Goal: Task Accomplishment & Management: Manage account settings

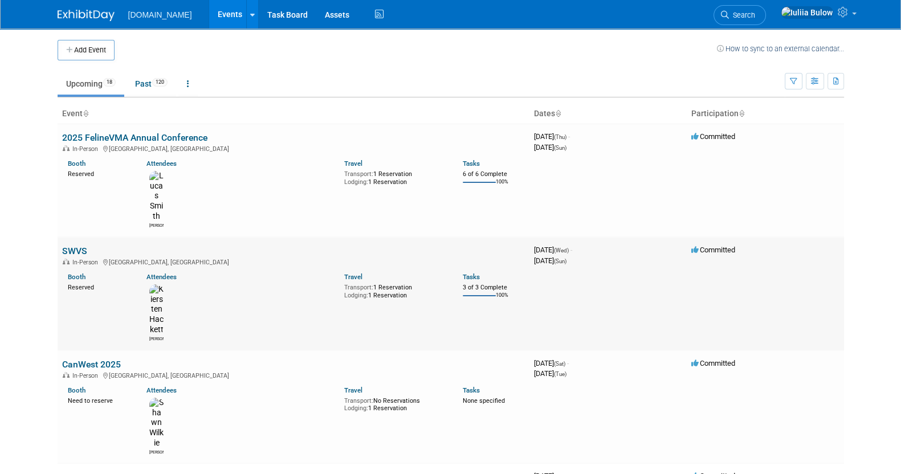
click at [77, 246] on link "SWVS" at bounding box center [74, 251] width 25 height 11
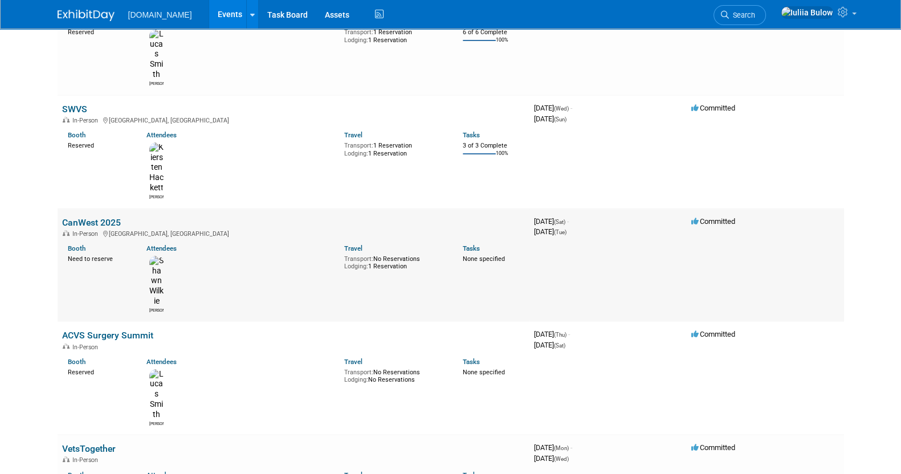
click at [106, 217] on link "CanWest 2025" at bounding box center [91, 222] width 59 height 11
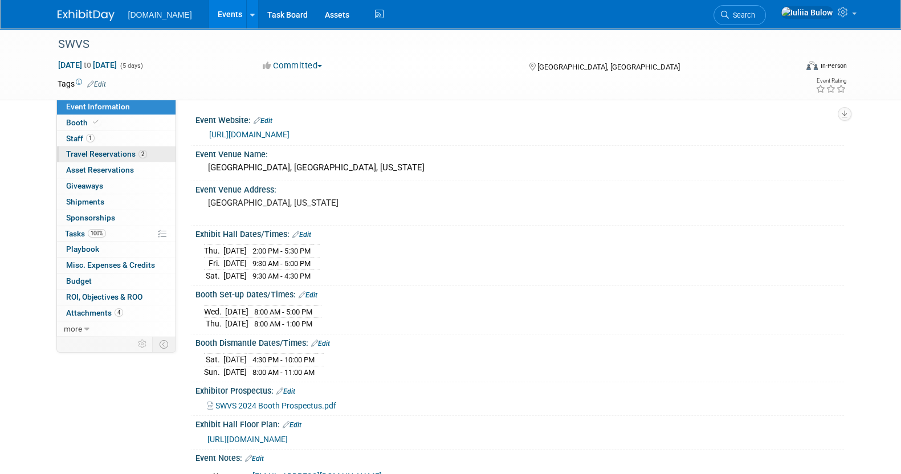
click at [104, 149] on span "Travel Reservations 2" at bounding box center [106, 153] width 81 height 9
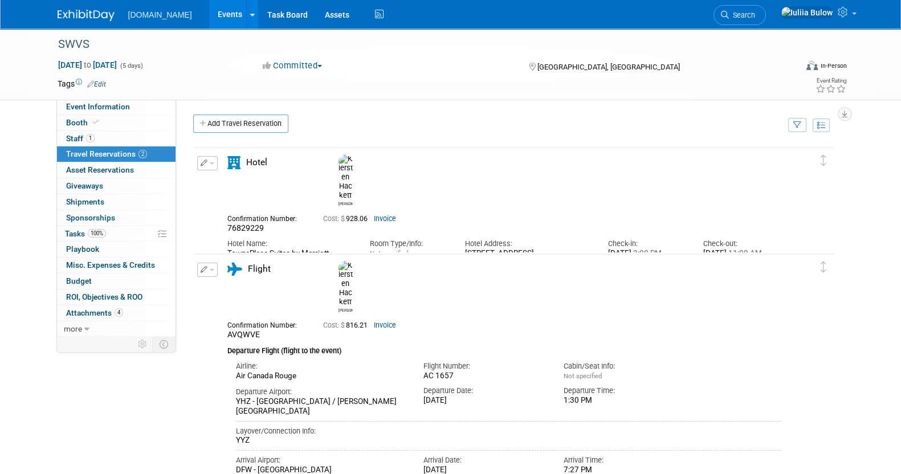
click at [387, 321] on link "Invoice" at bounding box center [385, 325] width 22 height 8
click at [105, 94] on div "Tags Edit Event Rating" at bounding box center [452, 86] width 806 height 20
click at [108, 101] on link "Event Information" at bounding box center [116, 106] width 119 height 15
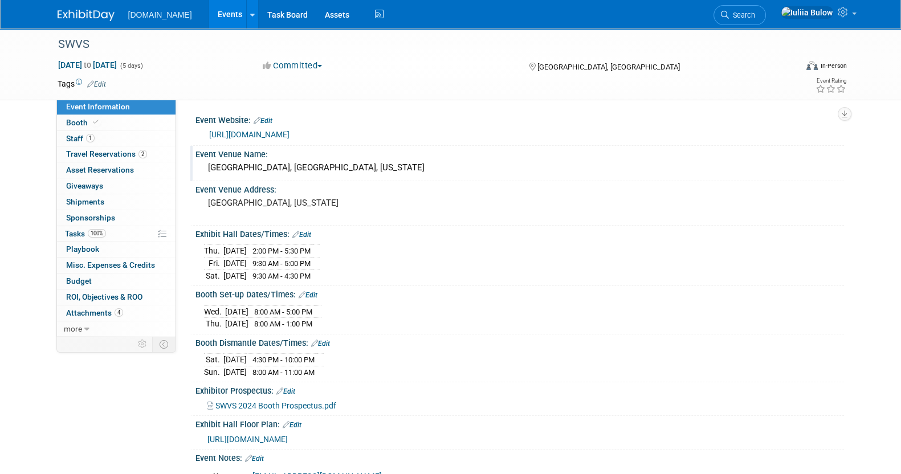
click at [402, 168] on div "Fort Worth Convention Center, Fort Worth, Texas" at bounding box center [519, 168] width 631 height 18
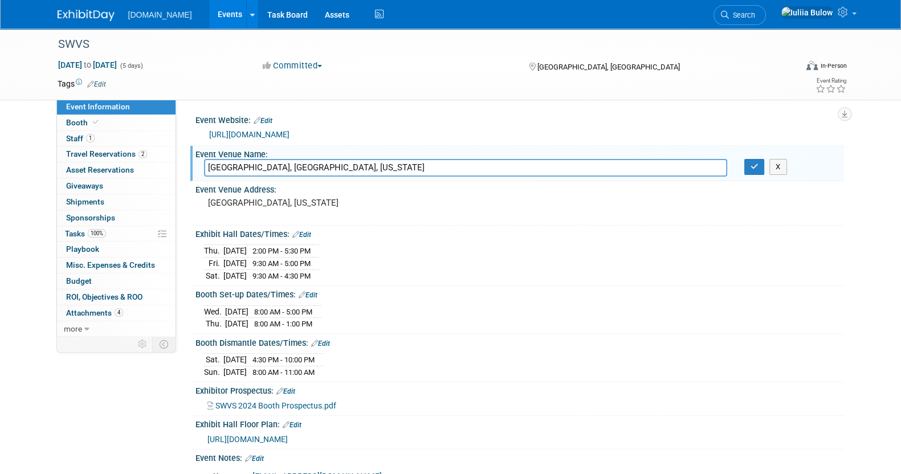
drag, startPoint x: 402, startPoint y: 168, endPoint x: 200, endPoint y: 172, distance: 201.8
click at [200, 172] on div "Fort Worth Convention Center, Fort Worth, Texas" at bounding box center [465, 168] width 540 height 18
click at [785, 169] on button "X" at bounding box center [778, 167] width 18 height 16
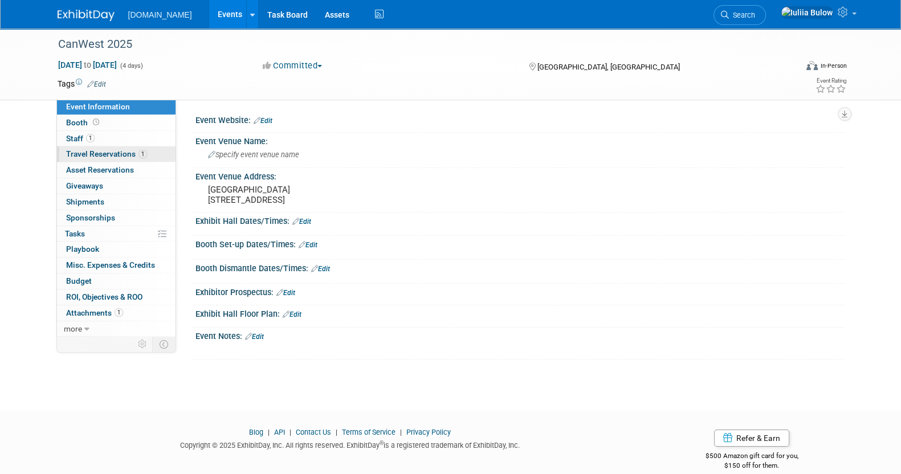
click at [117, 149] on span "Travel Reservations 1" at bounding box center [106, 153] width 81 height 9
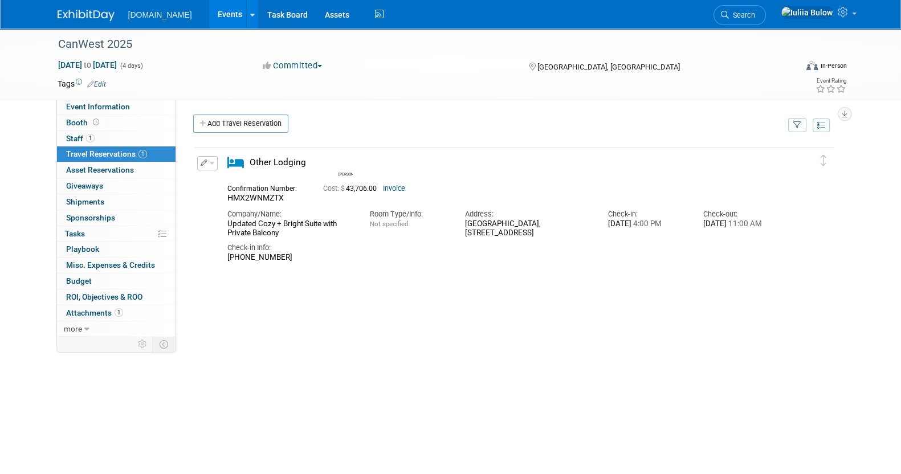
click at [398, 185] on link "Invoice" at bounding box center [394, 189] width 22 height 8
click at [396, 190] on link "Invoice" at bounding box center [394, 189] width 22 height 8
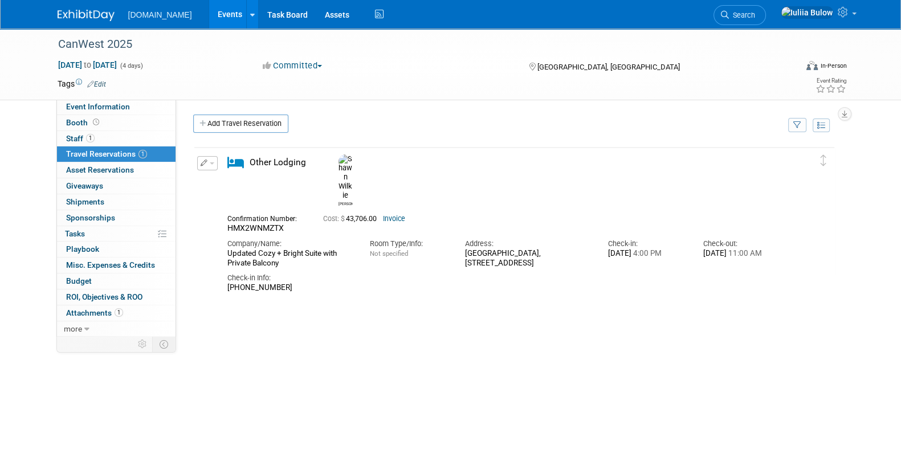
click at [210, 163] on span "button" at bounding box center [212, 163] width 5 height 2
click at [231, 186] on button "Edit Reservation" at bounding box center [246, 183] width 96 height 17
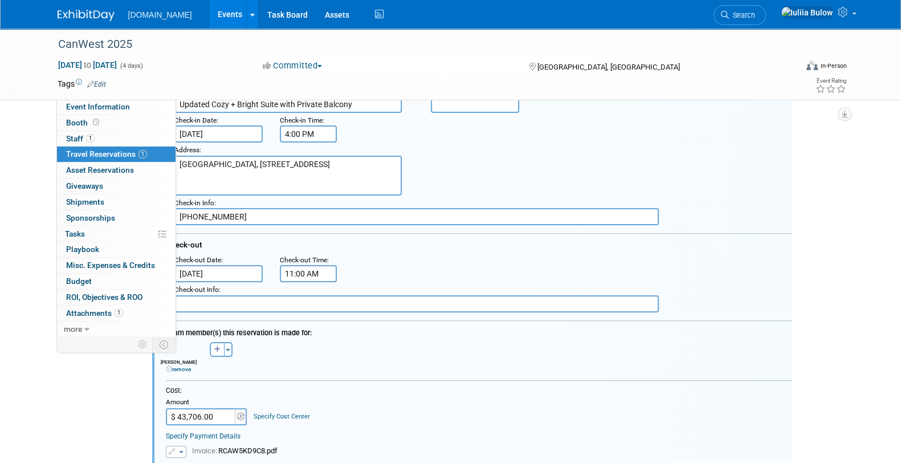
scroll to position [161, 56]
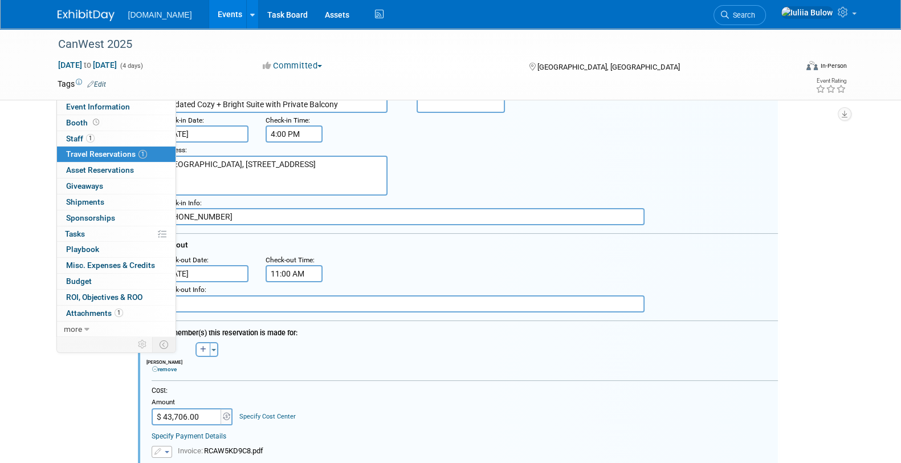
click at [197, 410] on input "$ 43,706.00" at bounding box center [187, 416] width 71 height 17
click at [487, 387] on div "Cost:" at bounding box center [465, 391] width 626 height 10
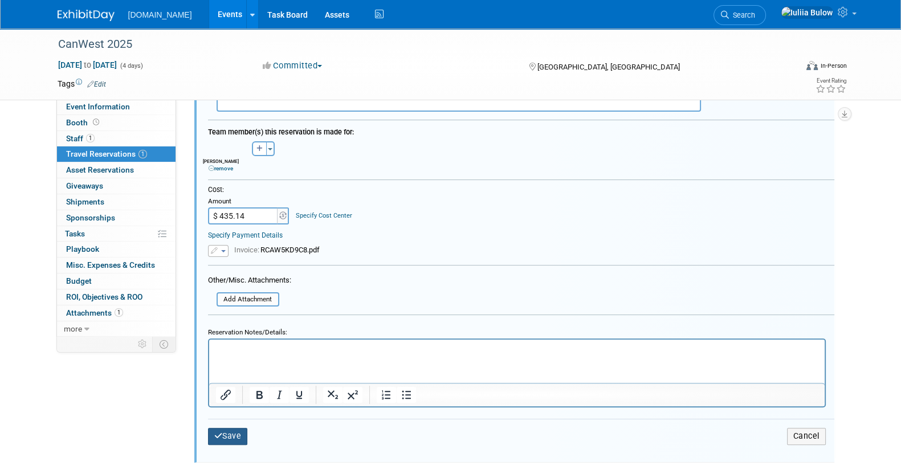
scroll to position [374, 0]
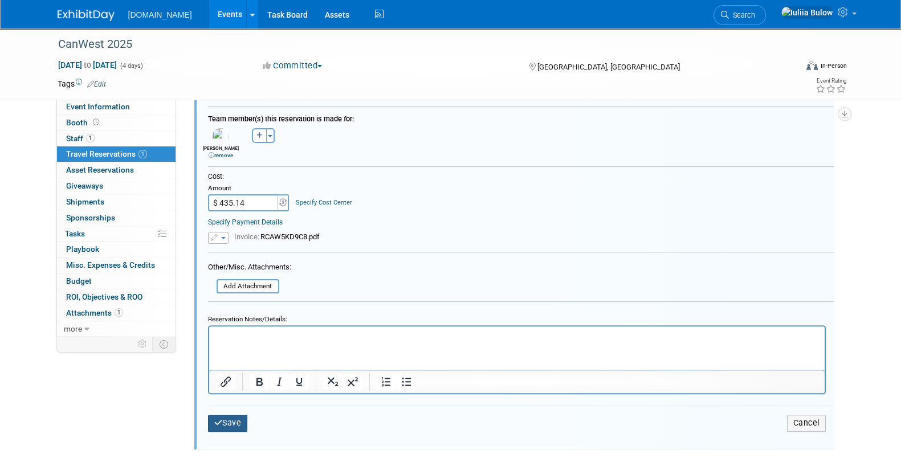
click at [233, 415] on button "Save" at bounding box center [228, 423] width 40 height 17
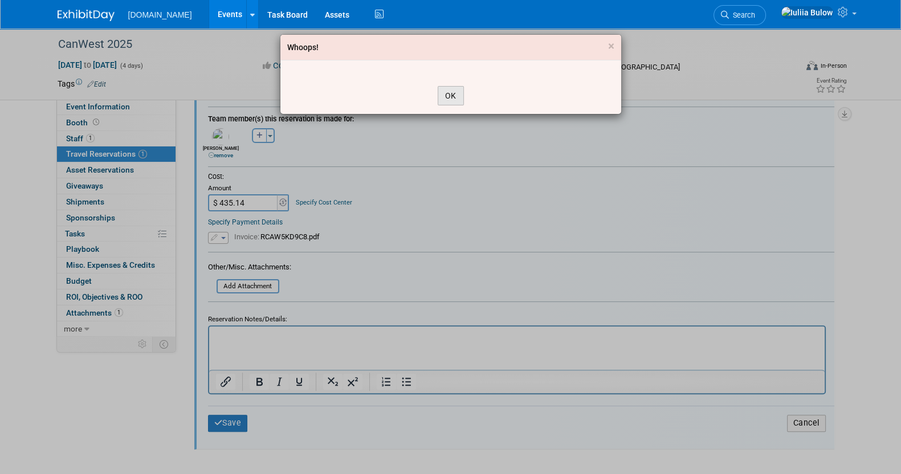
drag, startPoint x: 459, startPoint y: 86, endPoint x: 456, endPoint y: 92, distance: 6.4
click at [456, 92] on button "OK" at bounding box center [451, 95] width 26 height 19
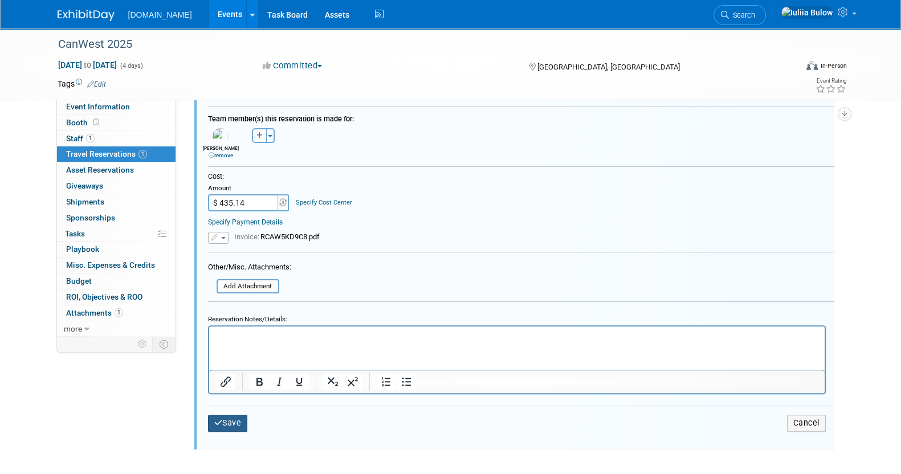
click at [219, 422] on icon "submit" at bounding box center [218, 423] width 9 height 8
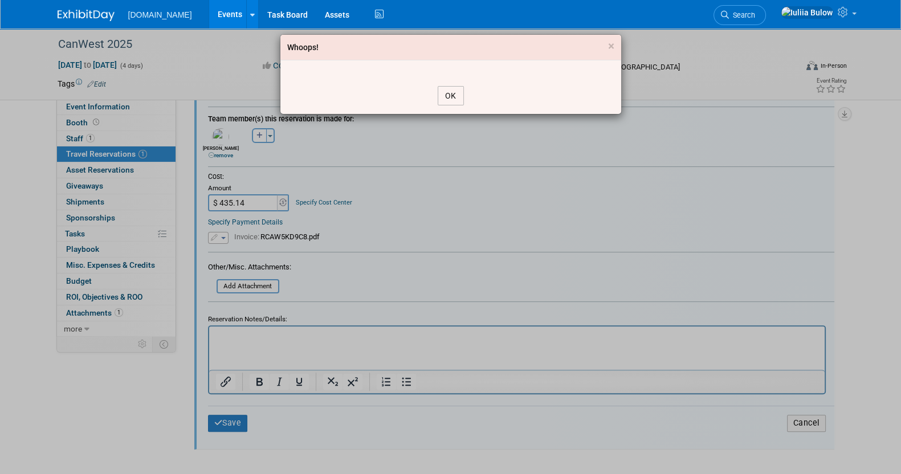
drag, startPoint x: 452, startPoint y: 98, endPoint x: 442, endPoint y: 215, distance: 117.3
click at [452, 98] on button "OK" at bounding box center [451, 95] width 26 height 19
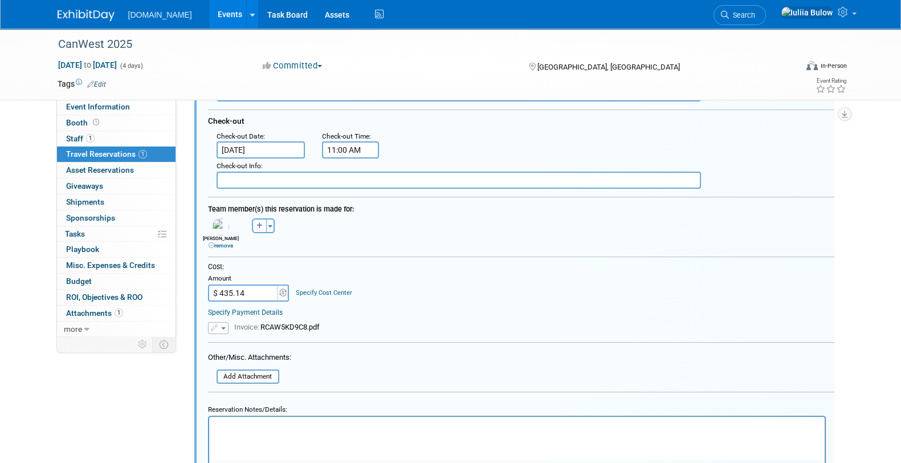
scroll to position [284, 0]
click at [271, 289] on input "$ 435.14" at bounding box center [243, 292] width 71 height 17
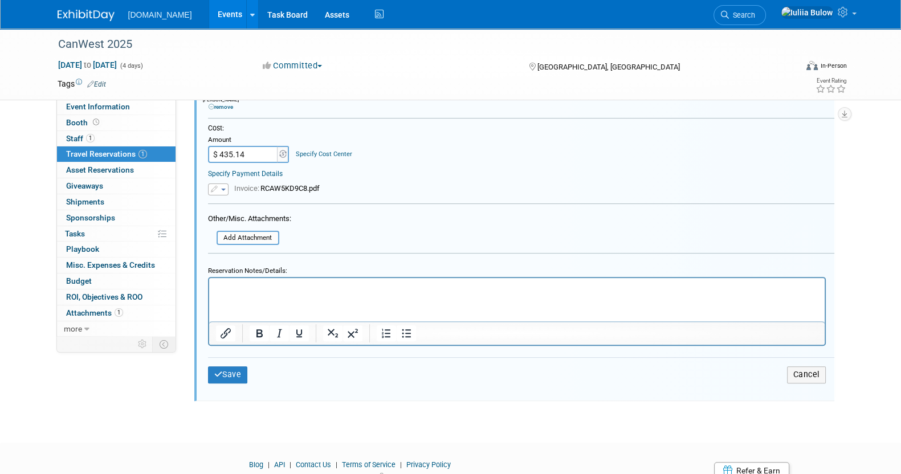
scroll to position [427, 0]
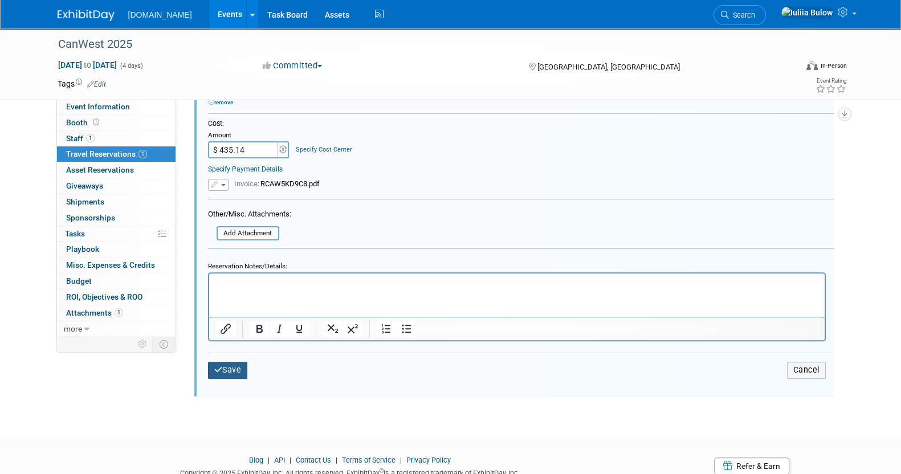
click at [235, 365] on button "Save" at bounding box center [228, 370] width 40 height 17
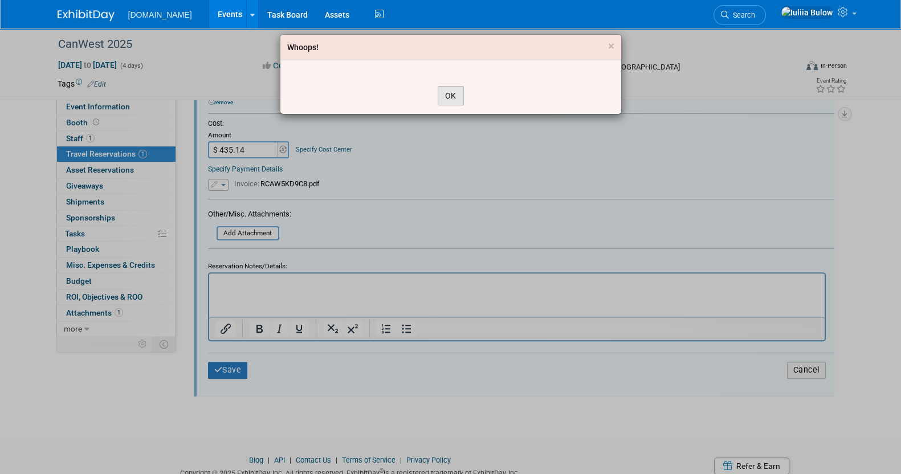
click at [457, 89] on button "OK" at bounding box center [451, 95] width 26 height 19
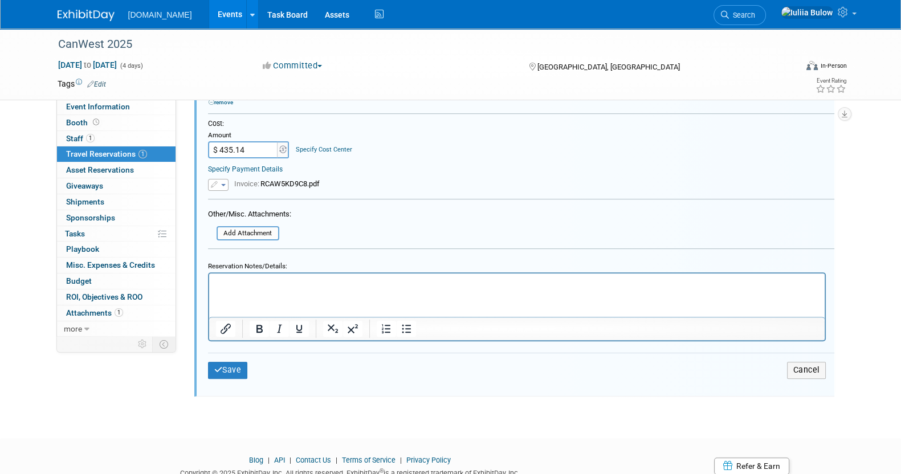
click at [266, 145] on input "$ 435.14" at bounding box center [243, 149] width 71 height 17
type input "$ 435.00"
click at [228, 373] on button "Save" at bounding box center [228, 370] width 40 height 17
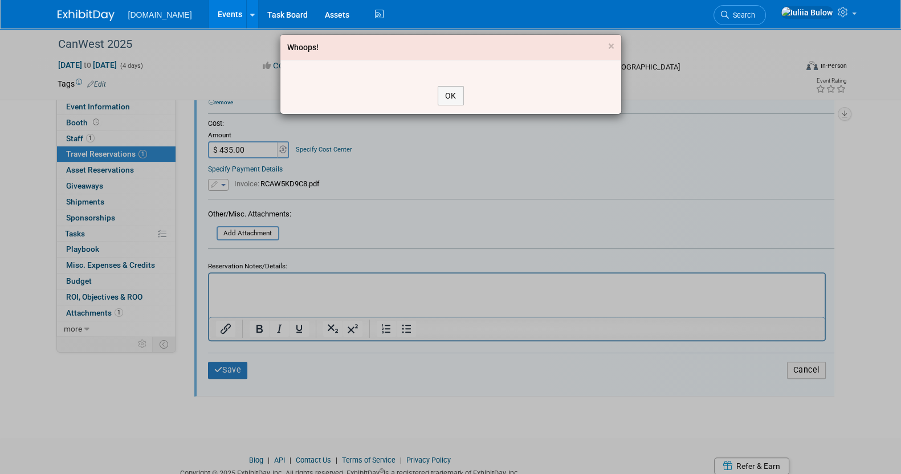
click at [228, 370] on div "Whoops! × OK" at bounding box center [450, 237] width 901 height 474
click at [455, 91] on button "OK" at bounding box center [451, 95] width 26 height 19
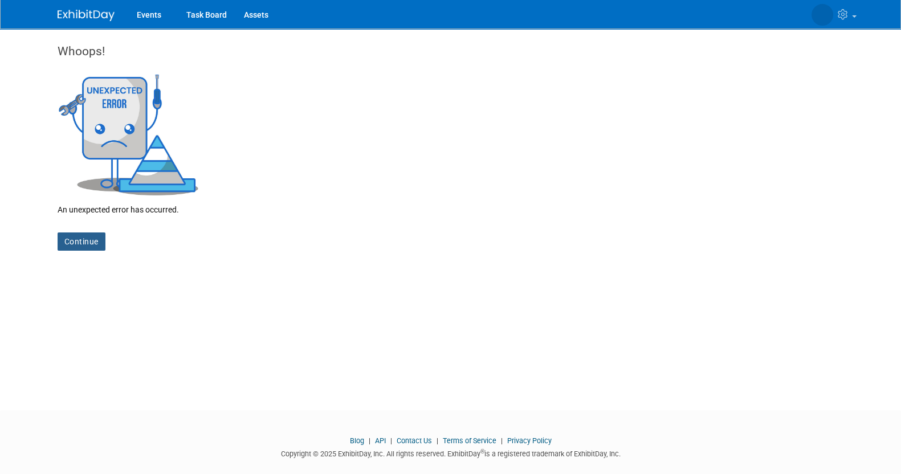
click at [85, 238] on link "Continue" at bounding box center [82, 241] width 48 height 18
click at [151, 14] on link "Events" at bounding box center [149, 14] width 42 height 28
click at [91, 15] on img at bounding box center [86, 15] width 57 height 11
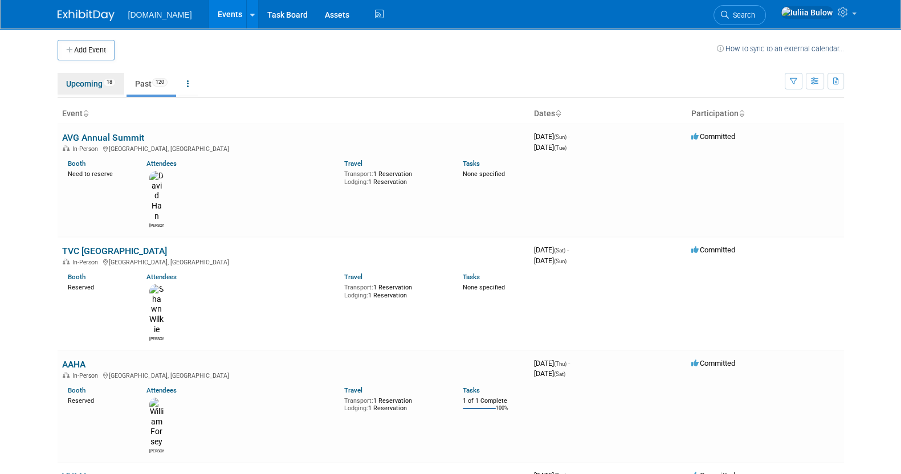
click at [79, 88] on link "Upcoming 18" at bounding box center [91, 84] width 67 height 22
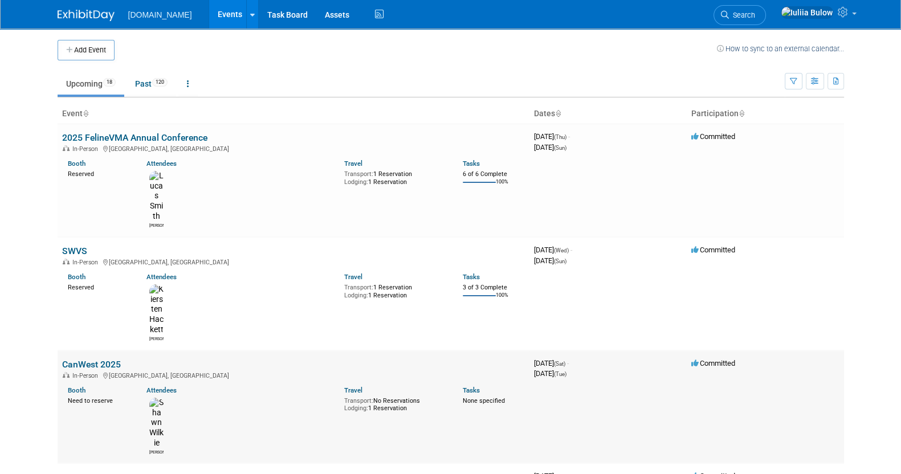
click at [101, 350] on td "CanWest 2025 In-Person [GEOGRAPHIC_DATA], [GEOGRAPHIC_DATA] Booth Need to reser…" at bounding box center [294, 406] width 472 height 113
click at [101, 359] on link "CanWest 2025" at bounding box center [91, 364] width 59 height 11
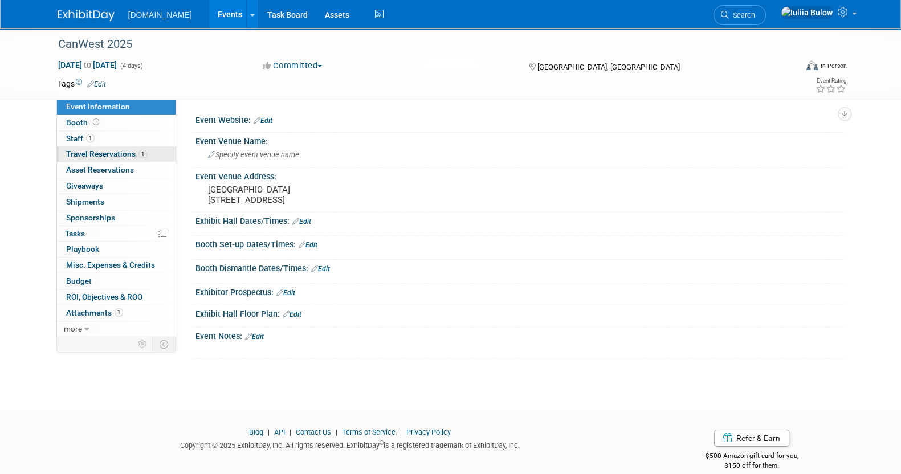
click at [104, 156] on span "Travel Reservations 1" at bounding box center [106, 153] width 81 height 9
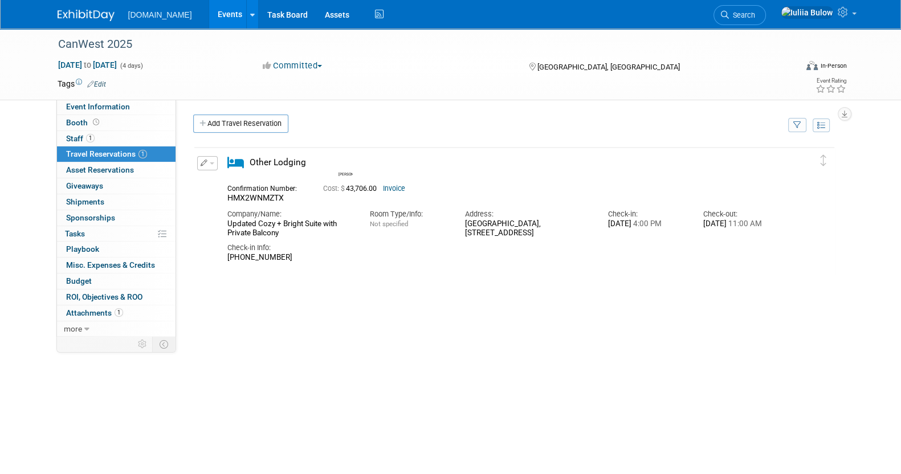
click at [197, 164] on button "button" at bounding box center [207, 163] width 21 height 14
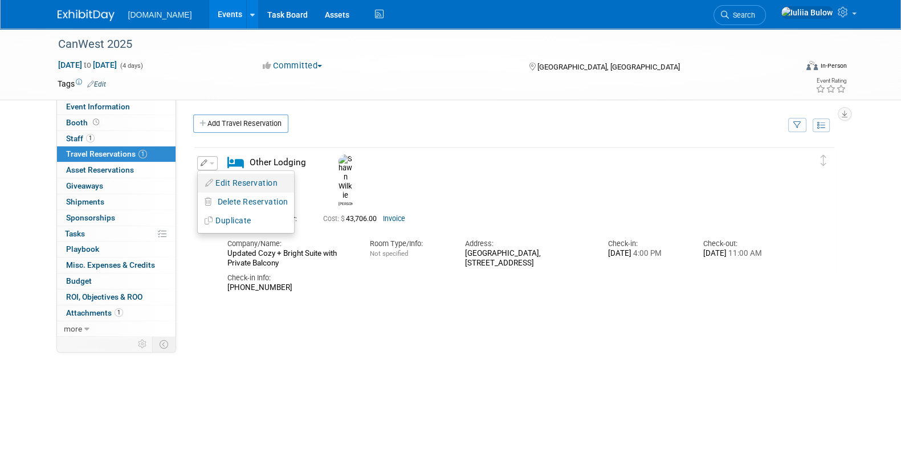
click at [231, 186] on button "Edit Reservation" at bounding box center [246, 183] width 96 height 17
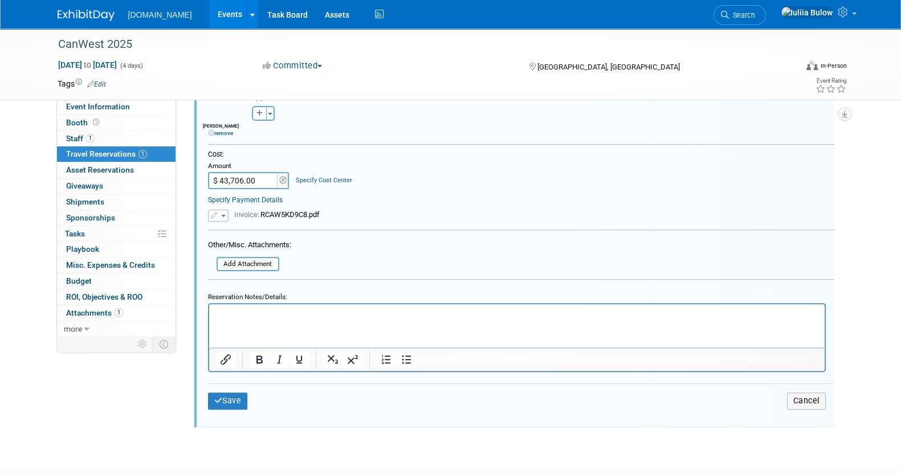
scroll to position [374, 0]
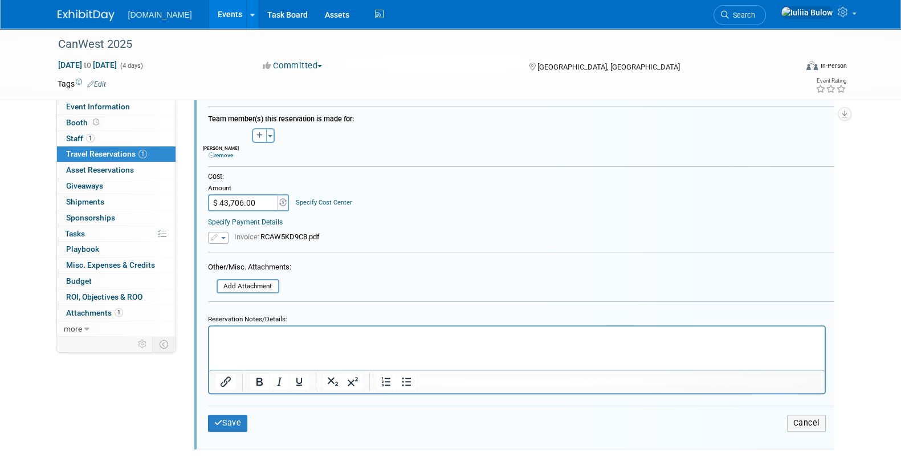
click at [240, 199] on input "$ 43,706.00" at bounding box center [243, 202] width 71 height 17
type input "$ 435.14"
click at [515, 186] on div "Cost: Amount $ 435.14 Specify Cost Center Cost Center -- Not Specified --" at bounding box center [521, 191] width 626 height 39
click at [235, 415] on button "Save" at bounding box center [228, 423] width 40 height 17
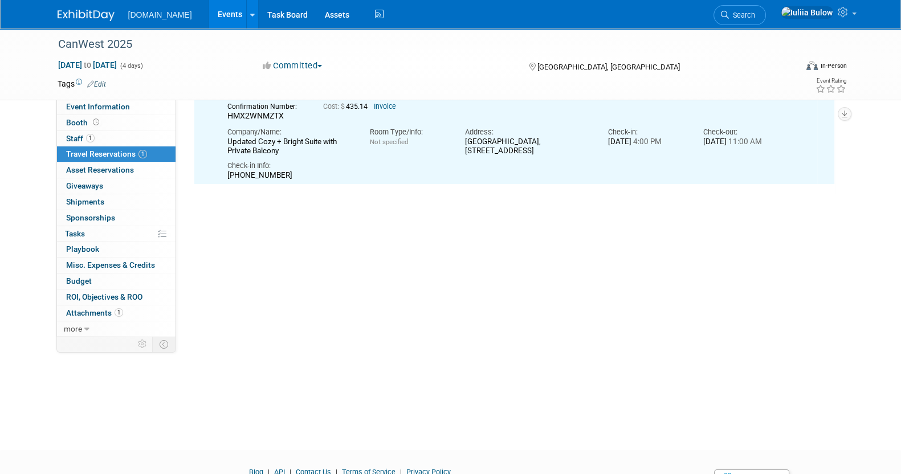
scroll to position [18, 0]
